Goal: Information Seeking & Learning: Learn about a topic

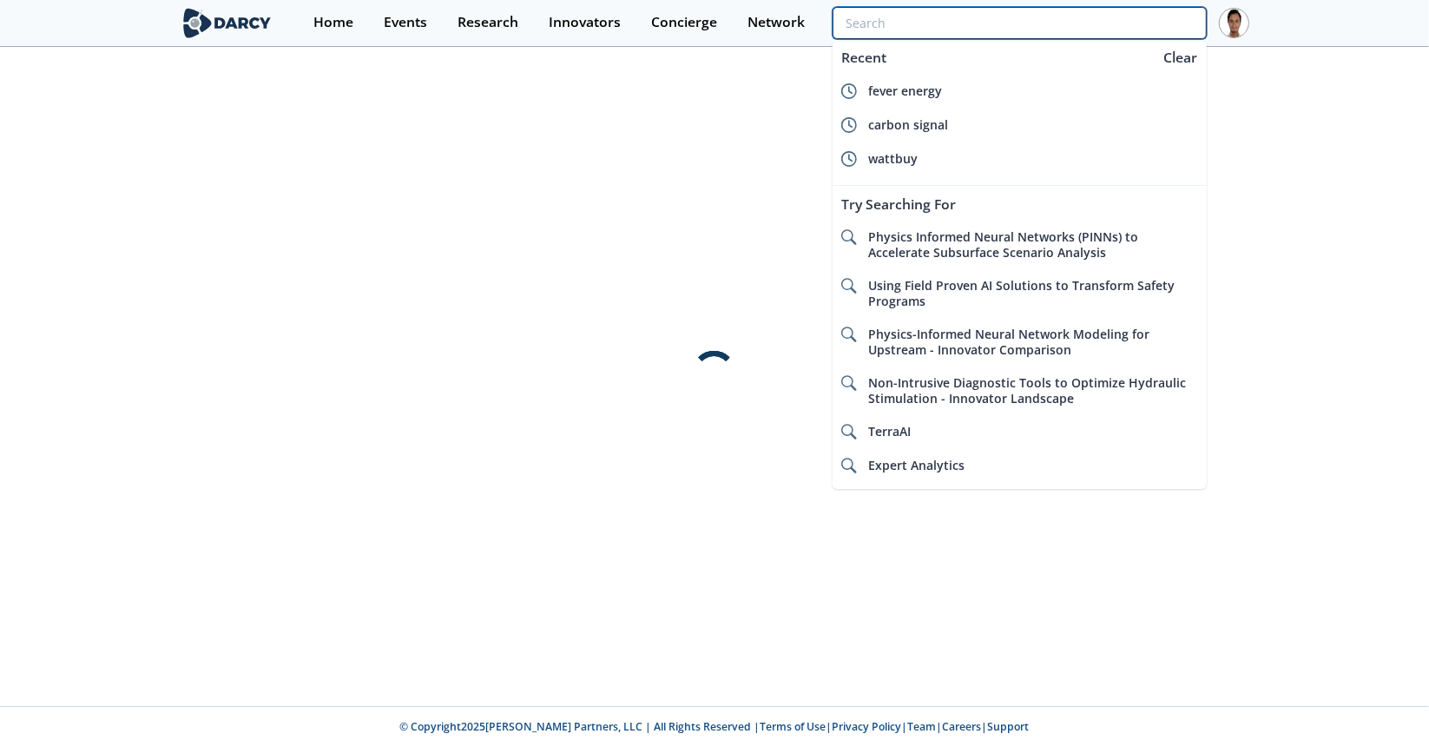
click at [1108, 11] on input "search" at bounding box center [1020, 23] width 374 height 32
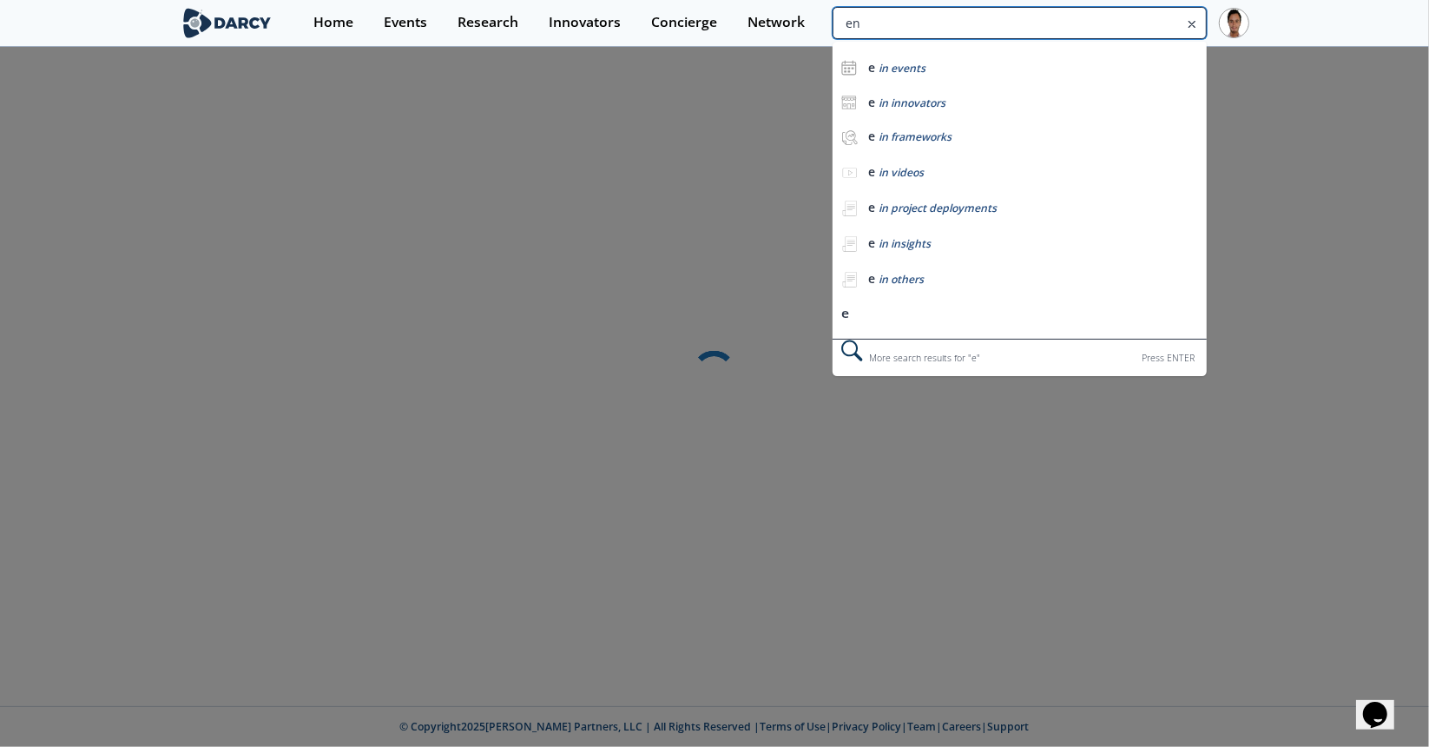
type input "ene"
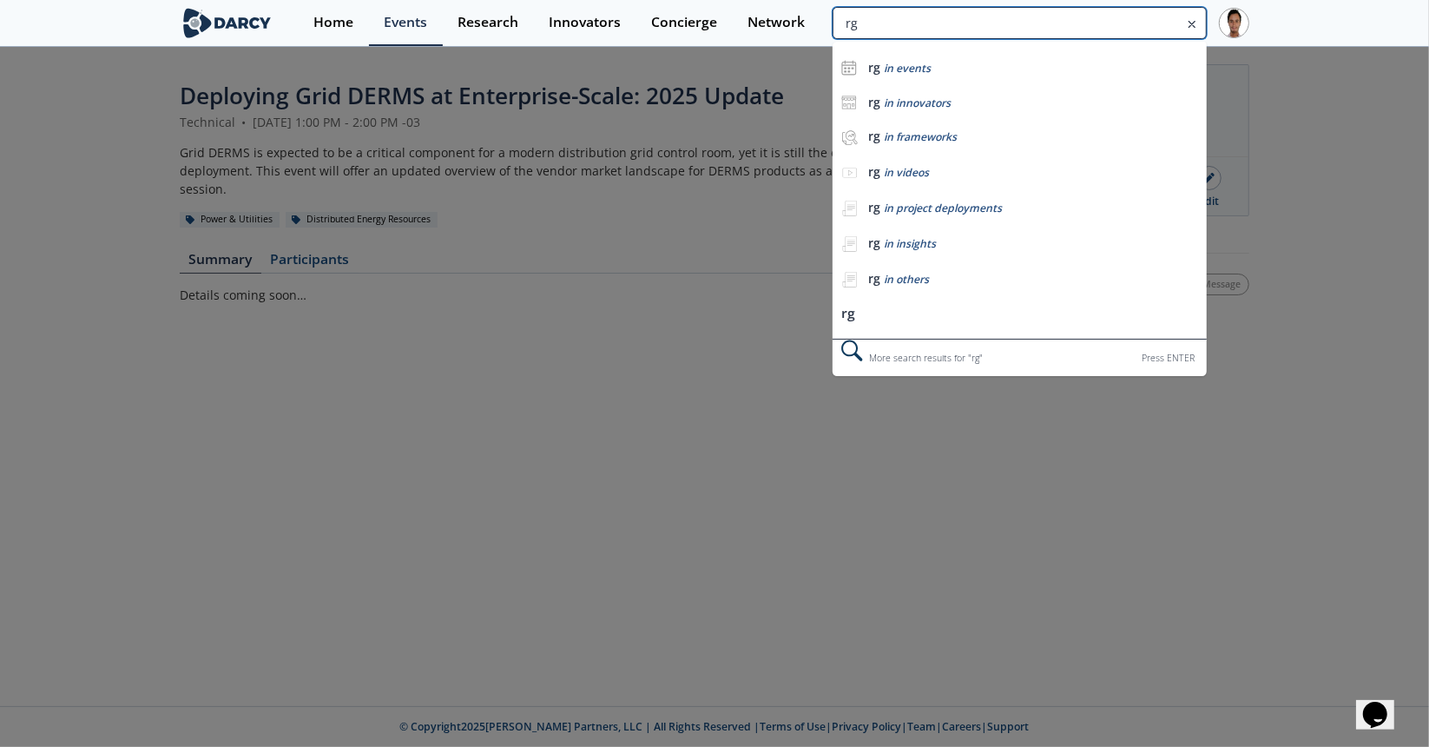
type input "r"
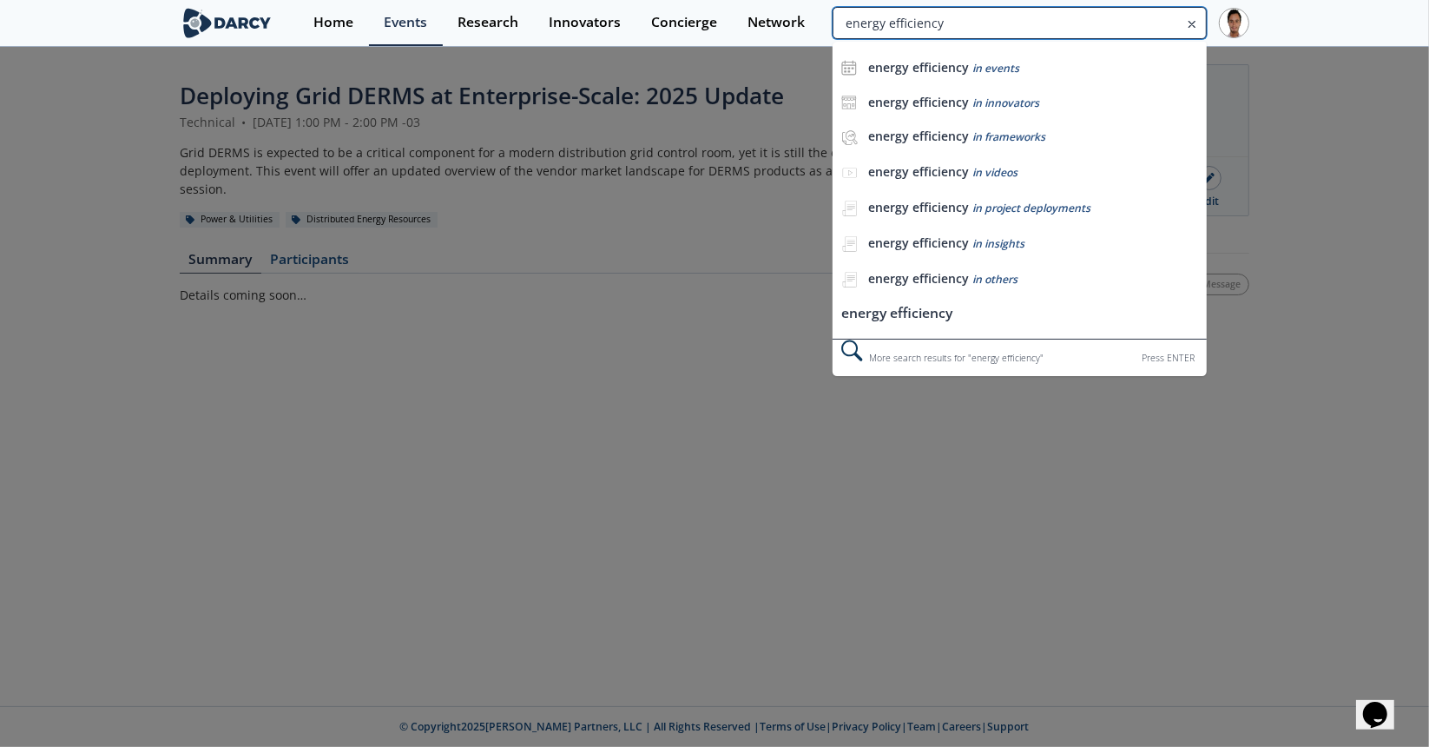
type input "energy efficiency"
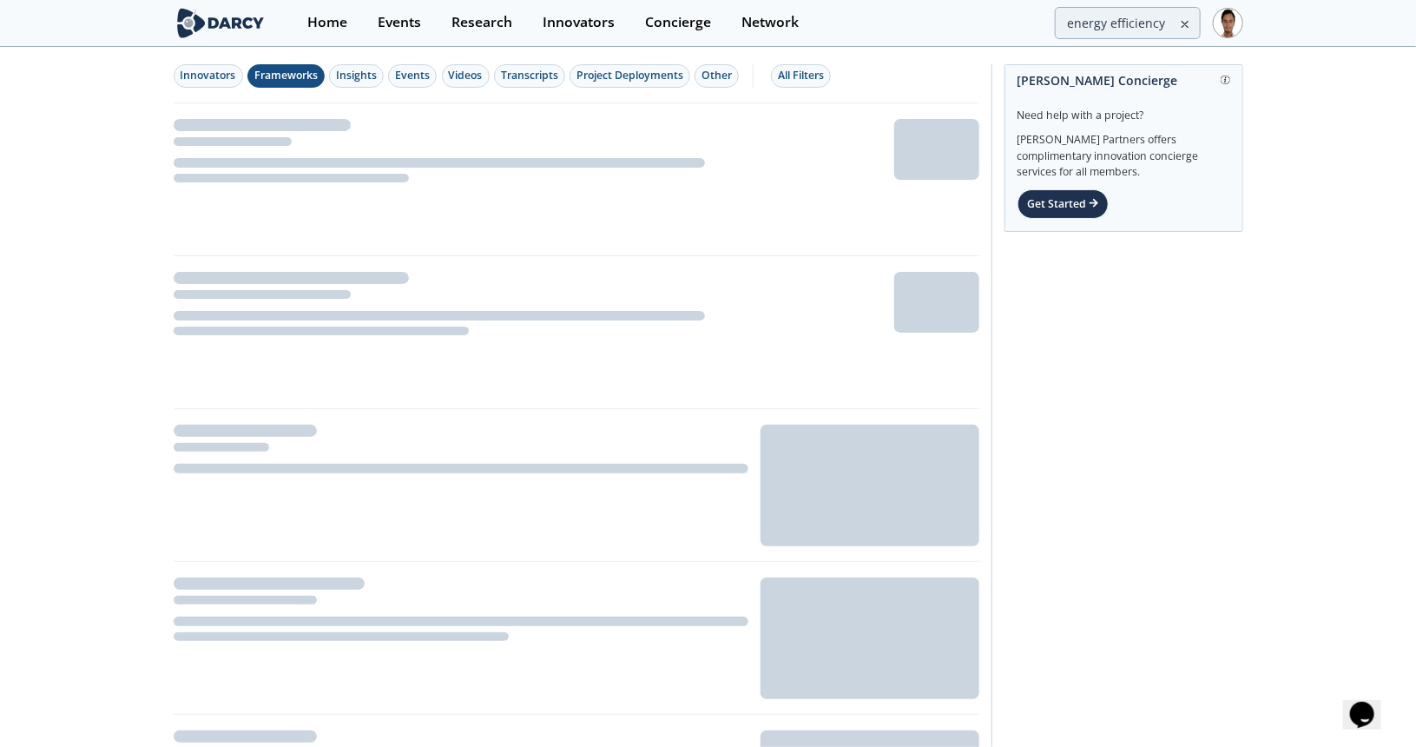
click at [260, 75] on div "Frameworks" at bounding box center [285, 76] width 63 height 16
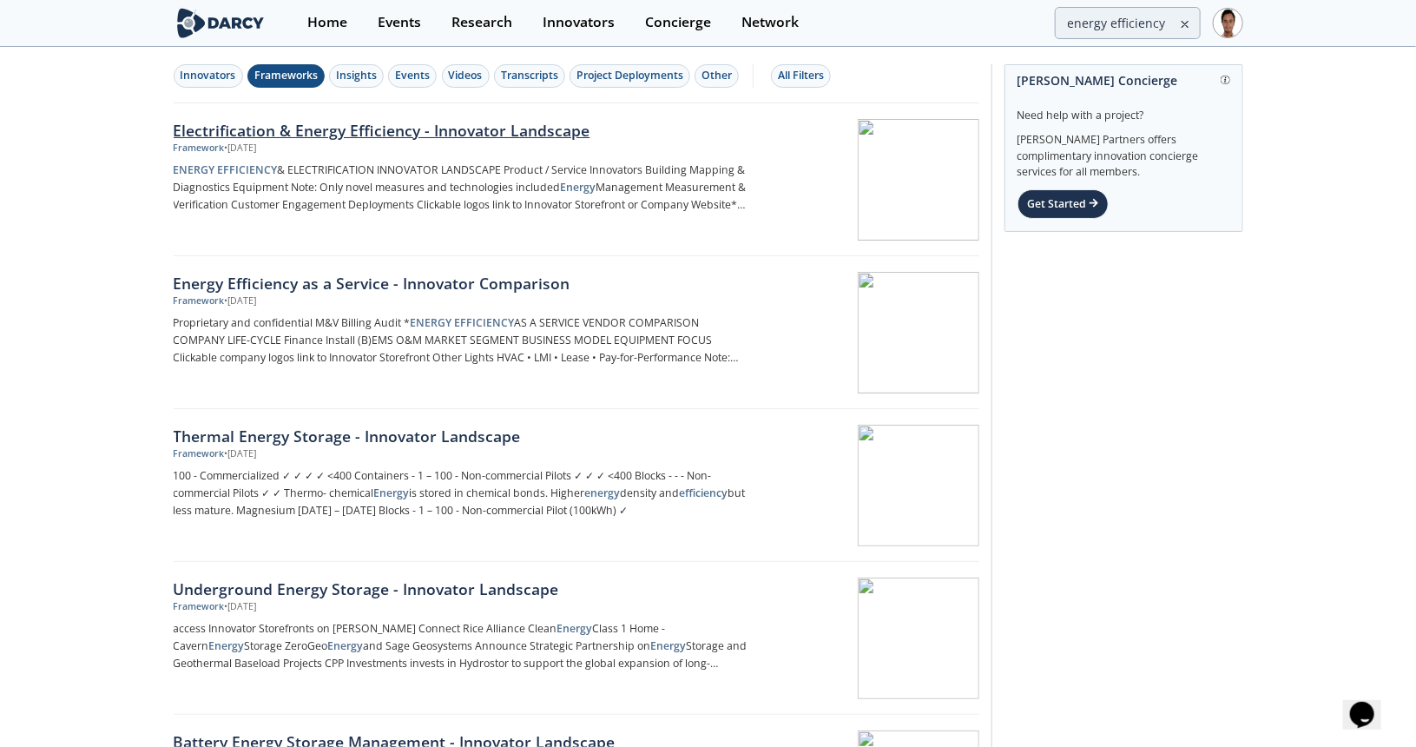
click at [267, 128] on div "Electrification & Energy Efficiency - Innovator Landscape" at bounding box center [461, 130] width 575 height 23
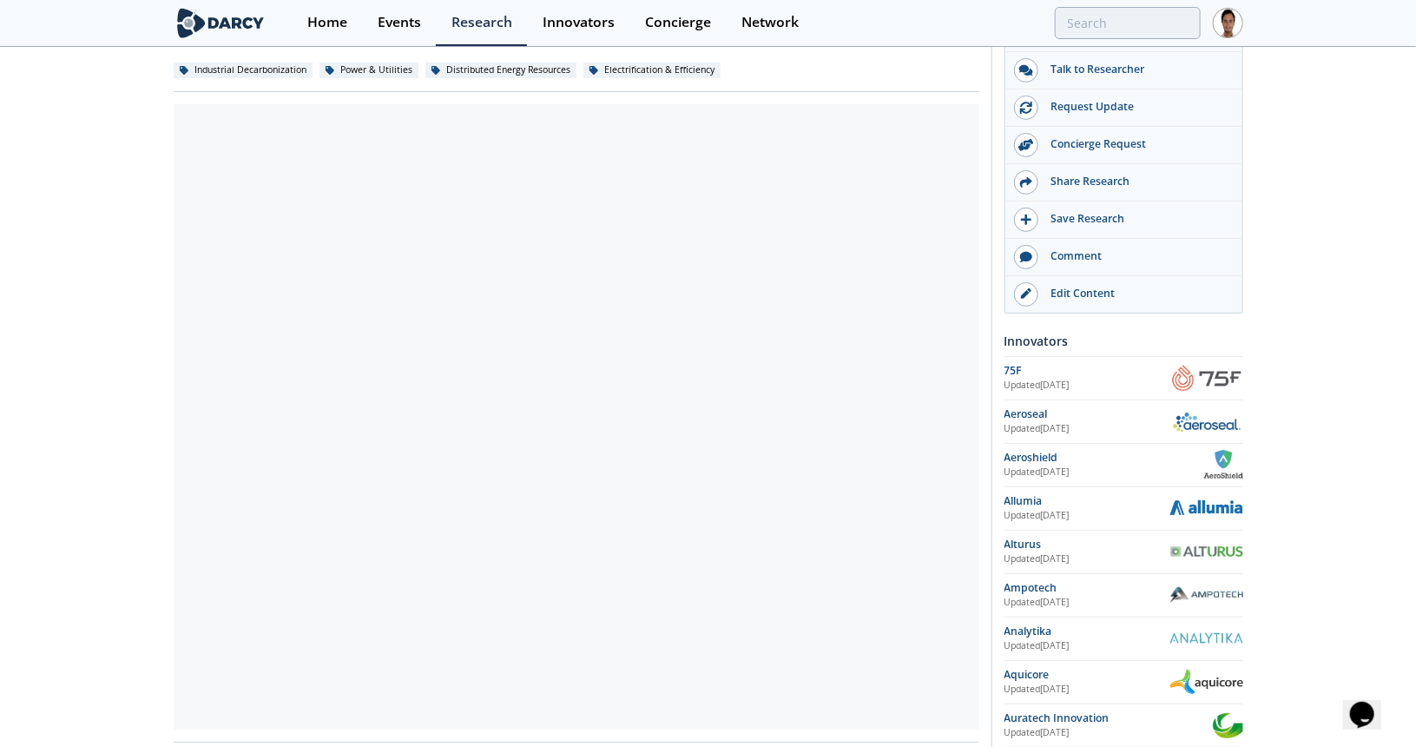
scroll to position [260, 0]
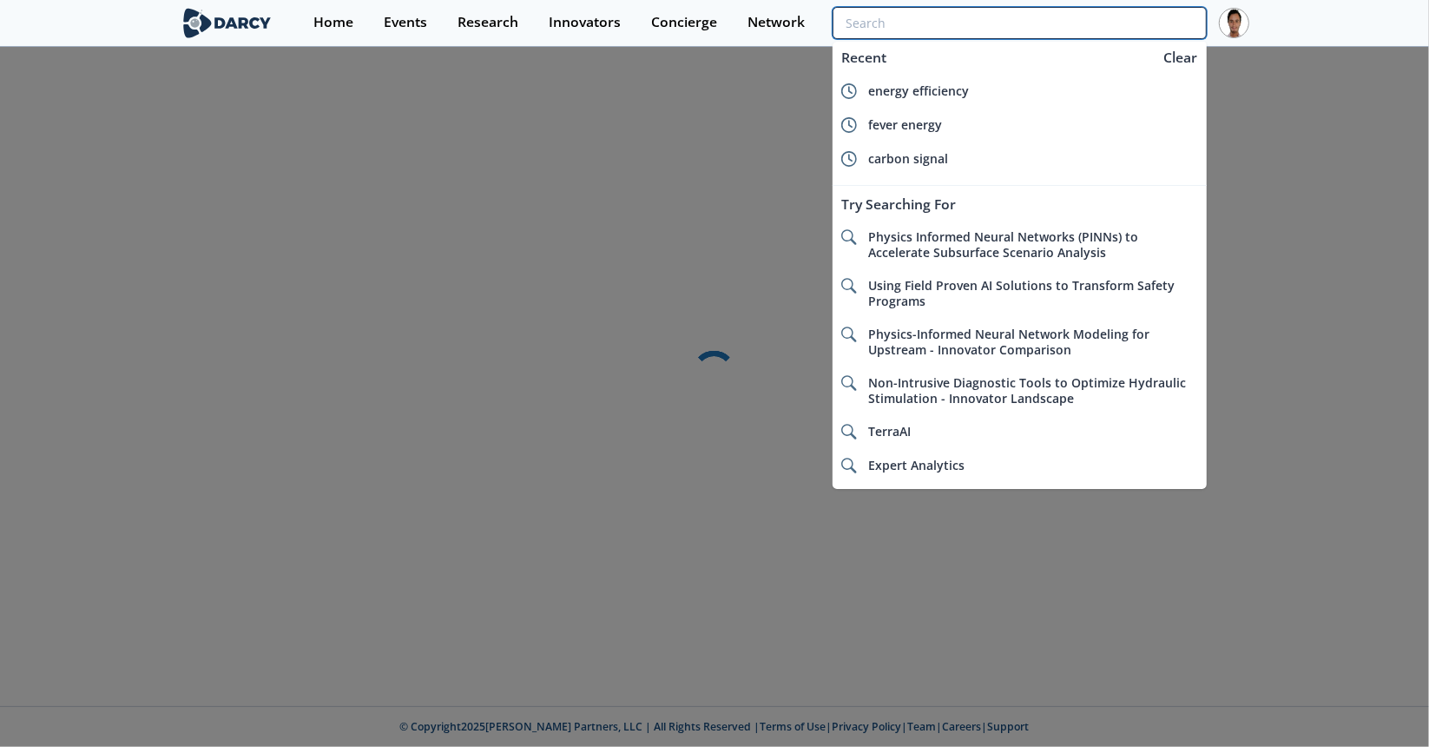
click at [1124, 19] on input "search" at bounding box center [1020, 23] width 374 height 32
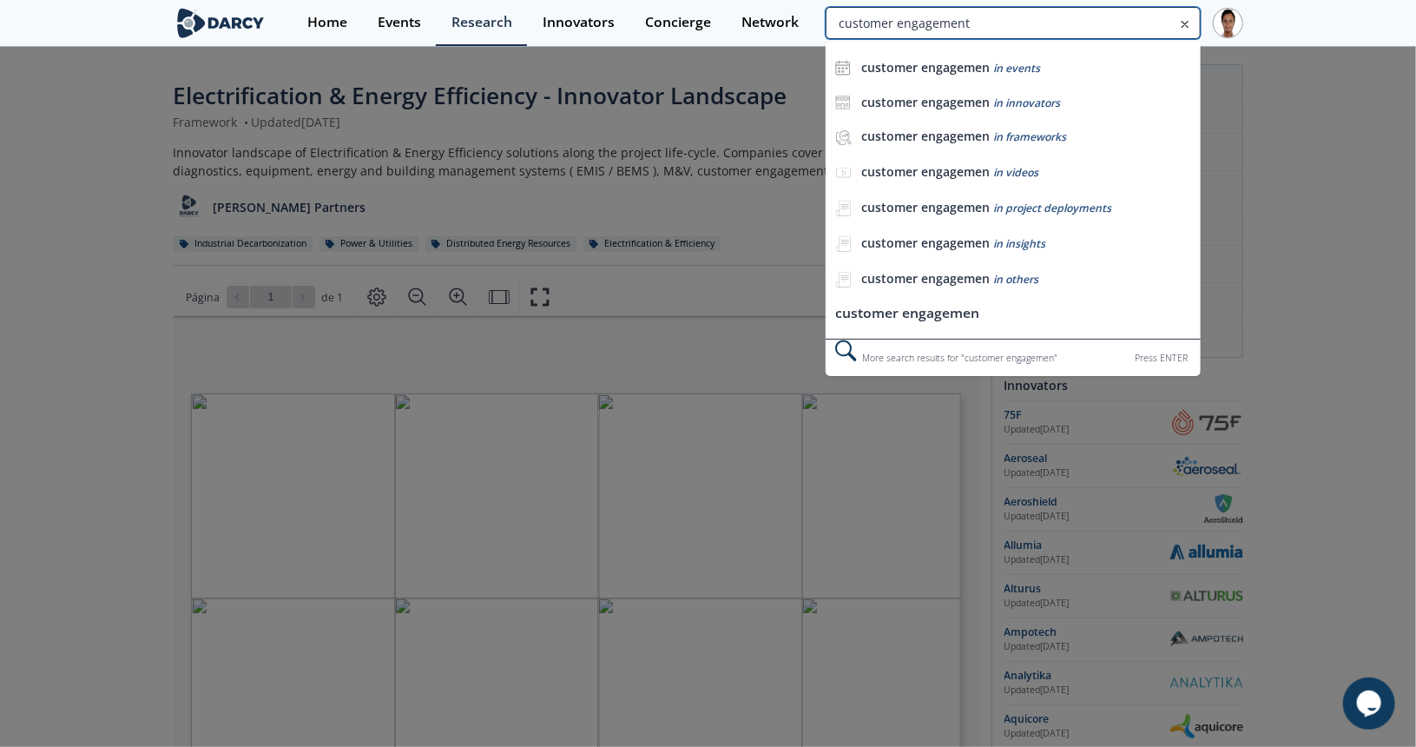
type input "customer engagement"
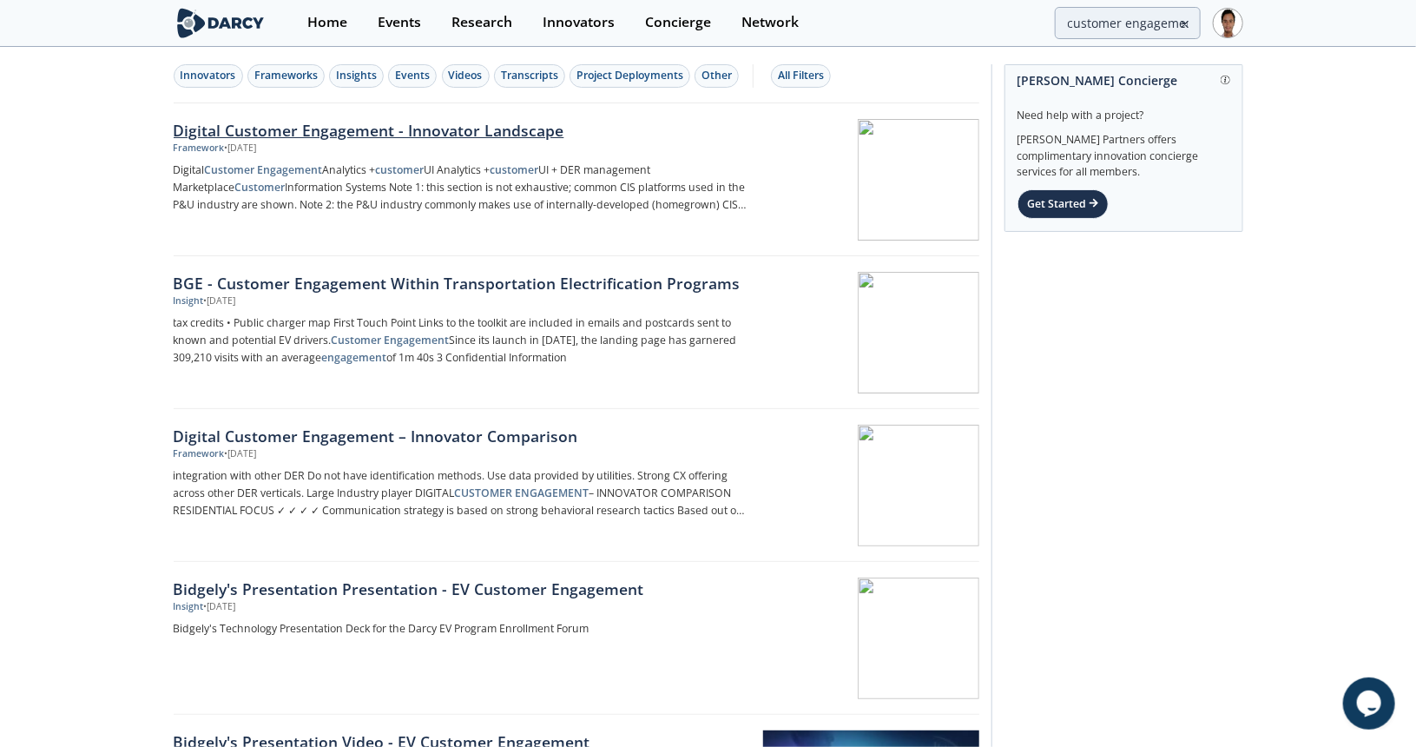
click at [221, 133] on div "Digital Customer Engagement - Innovator Landscape" at bounding box center [461, 130] width 575 height 23
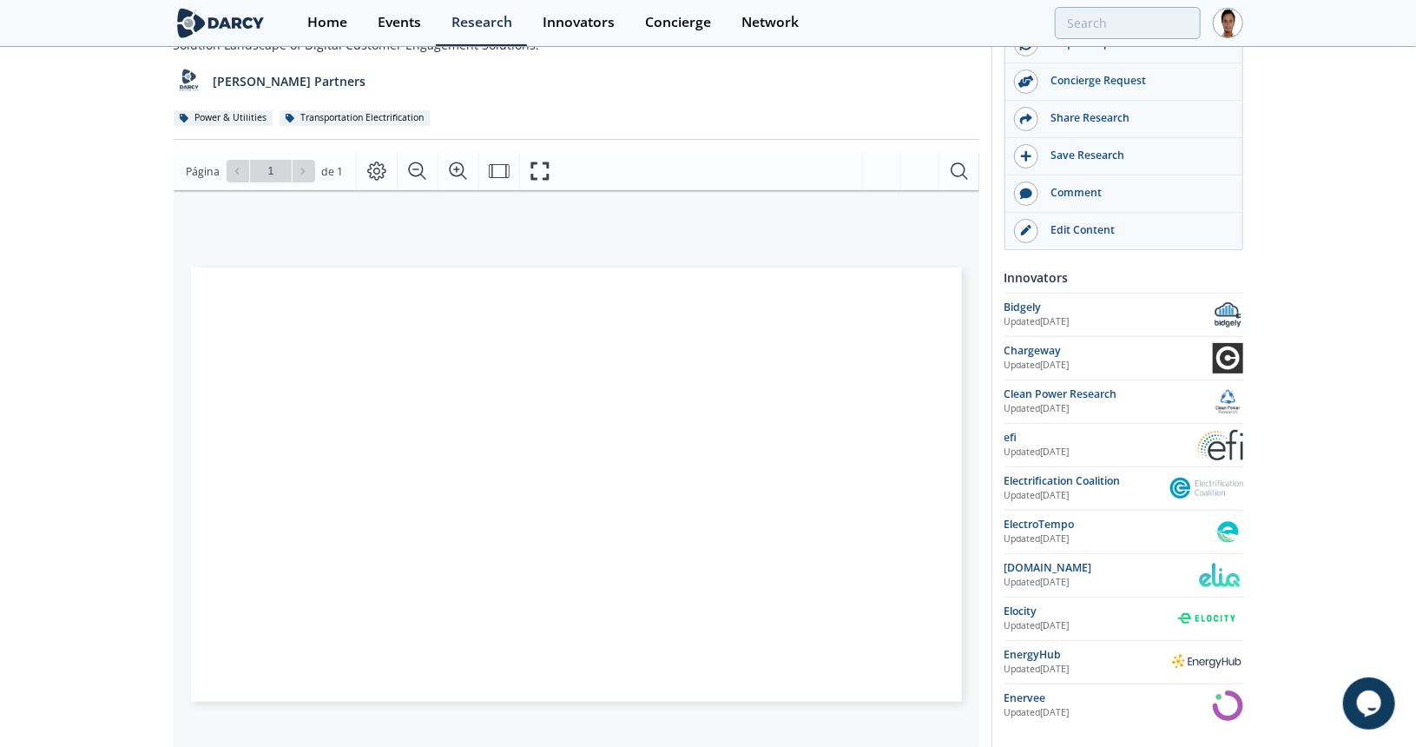
scroll to position [174, 0]
